Goal: Task Accomplishment & Management: Complete application form

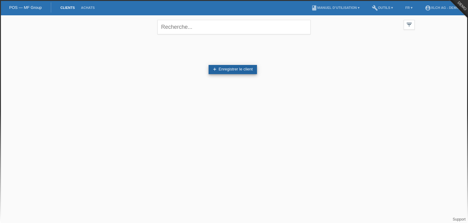
click at [218, 66] on link "add Enregistrer le client" at bounding box center [233, 69] width 48 height 9
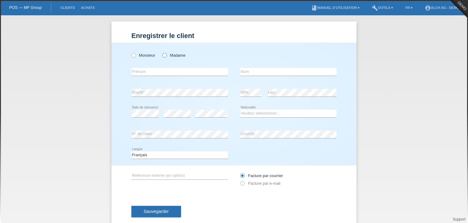
click at [173, 53] on label "Madame" at bounding box center [173, 55] width 23 height 5
click at [166, 53] on input "Madame" at bounding box center [164, 55] width 4 height 4
radio input "true"
click at [175, 69] on input "text" at bounding box center [179, 72] width 96 height 8
type input "[PERSON_NAME]"
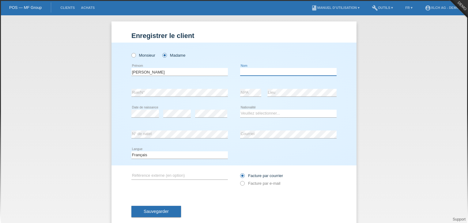
type input "Meraimi"
select select "CH"
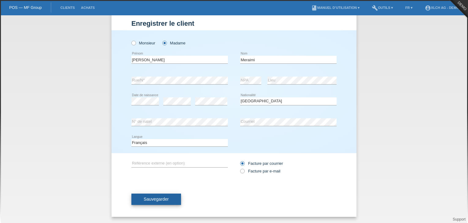
click at [178, 194] on button "Sauvegarder" at bounding box center [156, 200] width 50 height 12
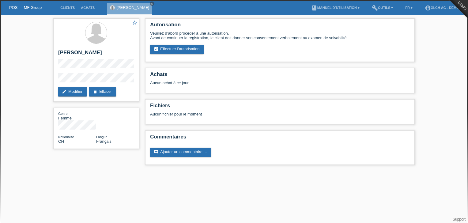
click at [180, 171] on html "POS — MF Group Clients Achats [PERSON_NAME] close menu account_circle" at bounding box center [234, 85] width 468 height 171
